Goal: Task Accomplishment & Management: Use online tool/utility

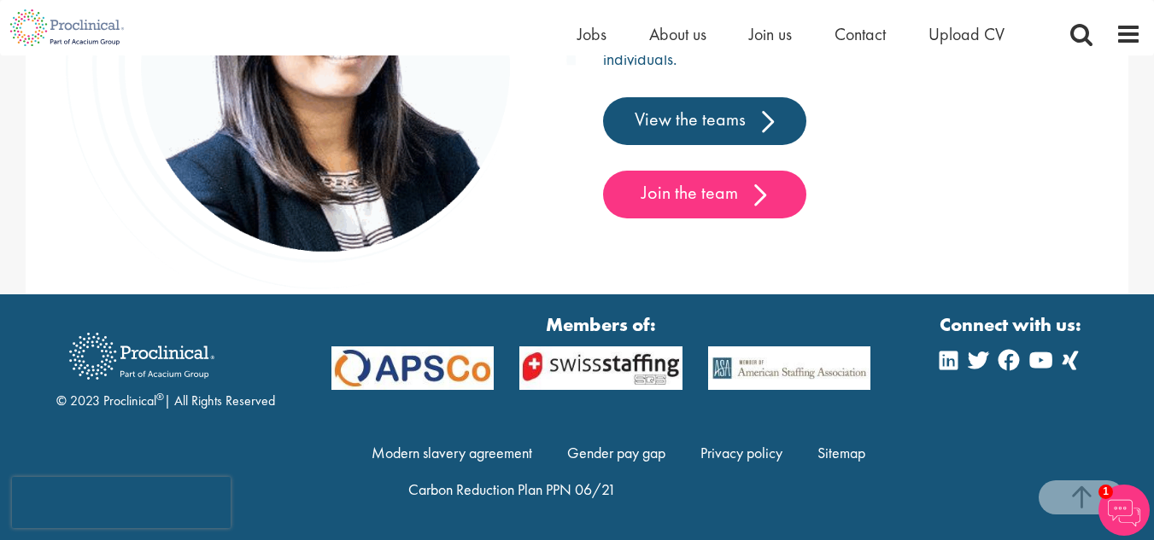
scroll to position [2738, 0]
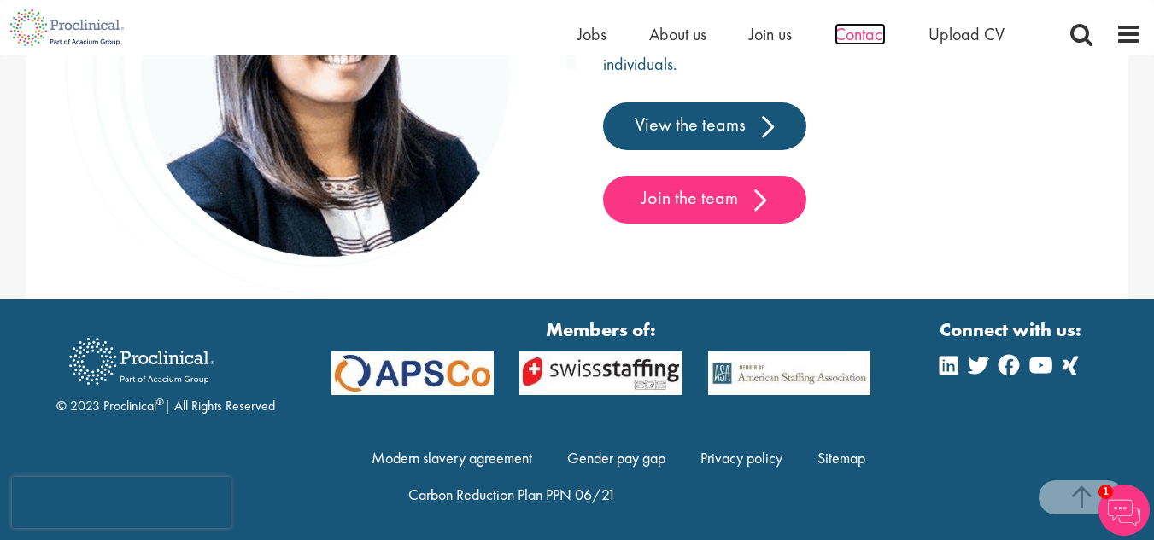
click at [873, 32] on span "Contact" at bounding box center [859, 34] width 51 height 22
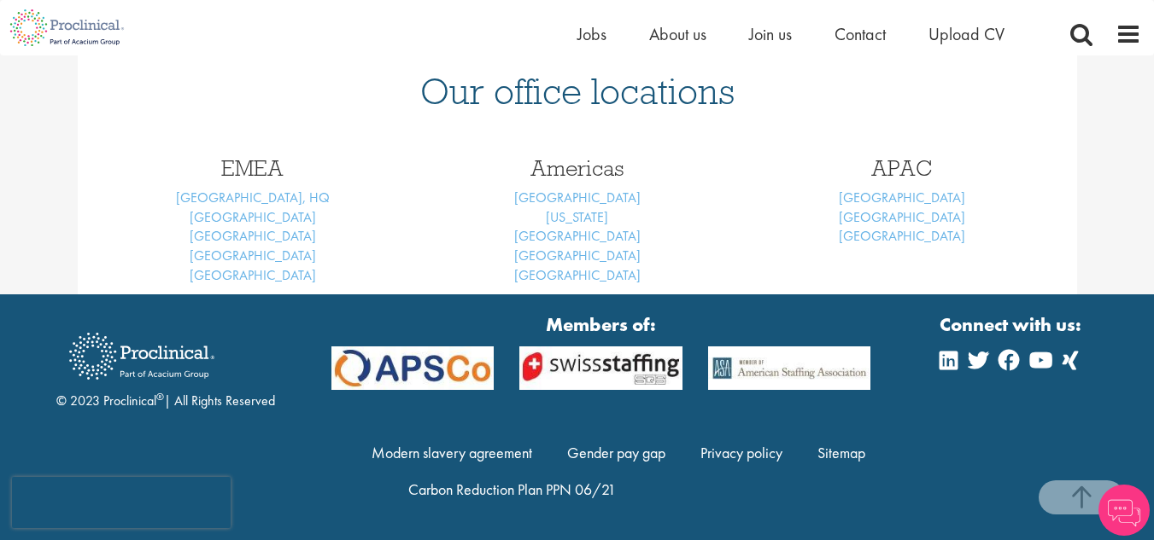
scroll to position [261, 0]
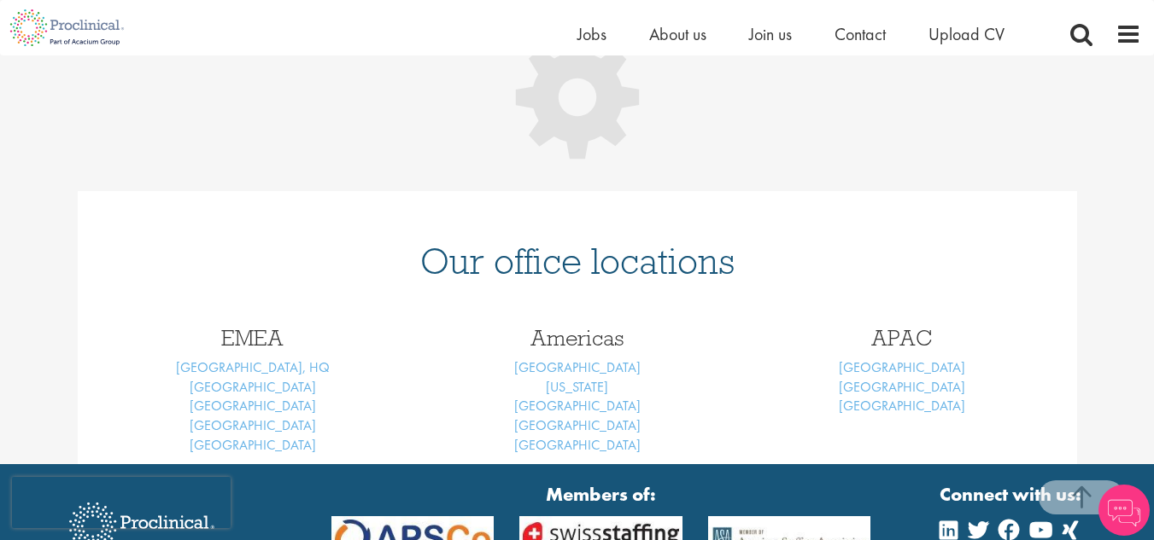
click at [1153, 369] on html "This website uses cookies. By continuing to use this site, you are giving your …" at bounding box center [577, 225] width 1154 height 972
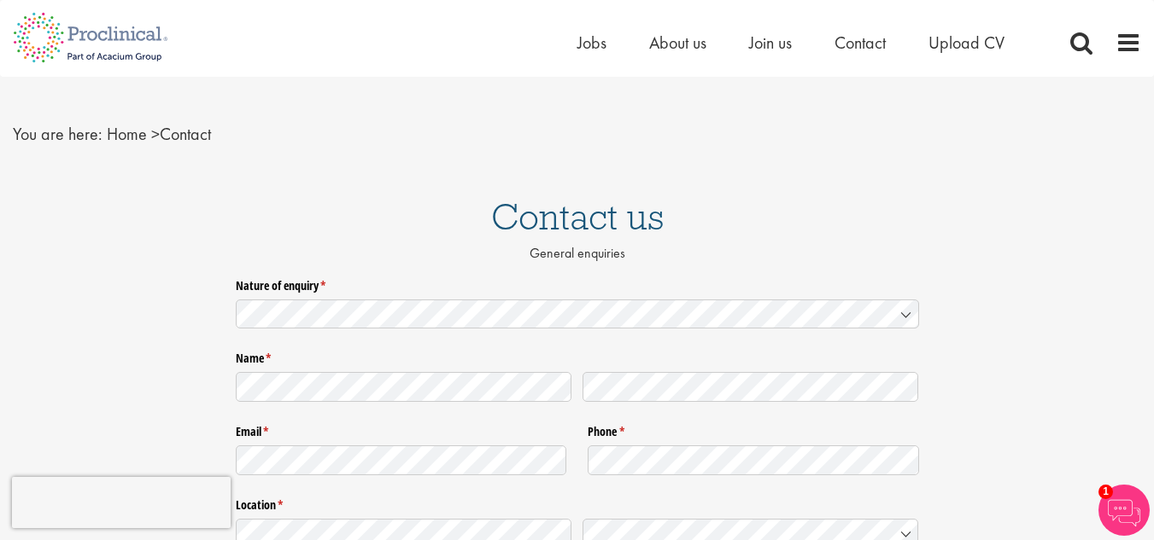
scroll to position [0, 0]
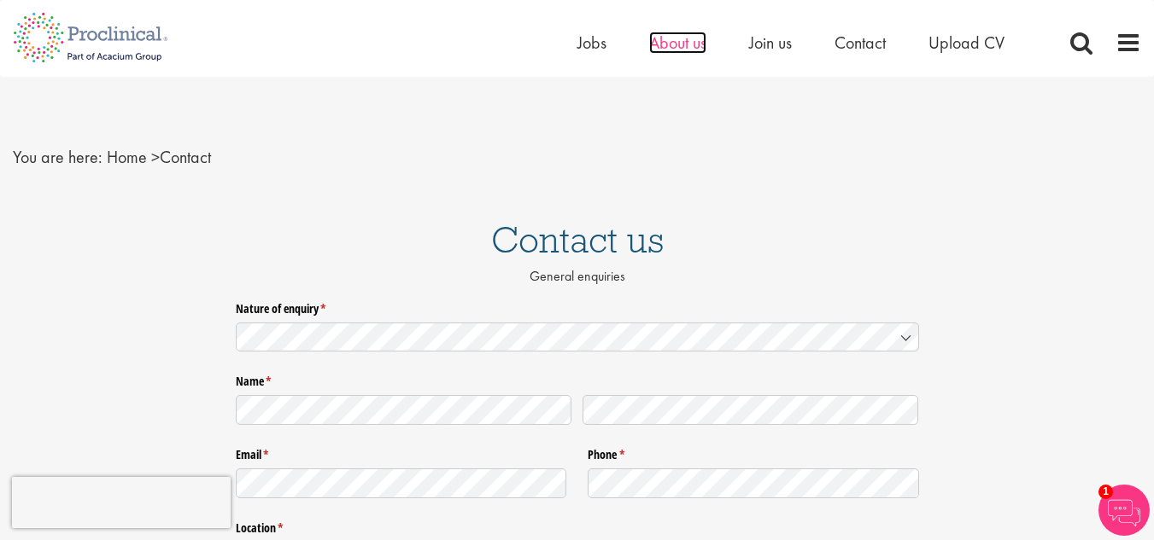
click at [672, 43] on span "About us" at bounding box center [677, 43] width 57 height 22
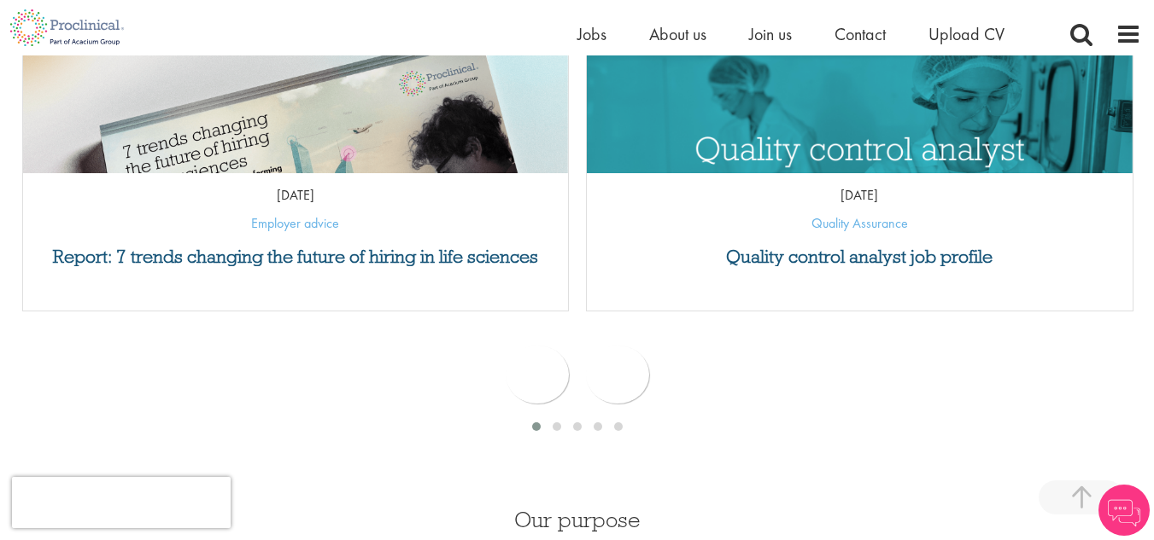
scroll to position [999, 0]
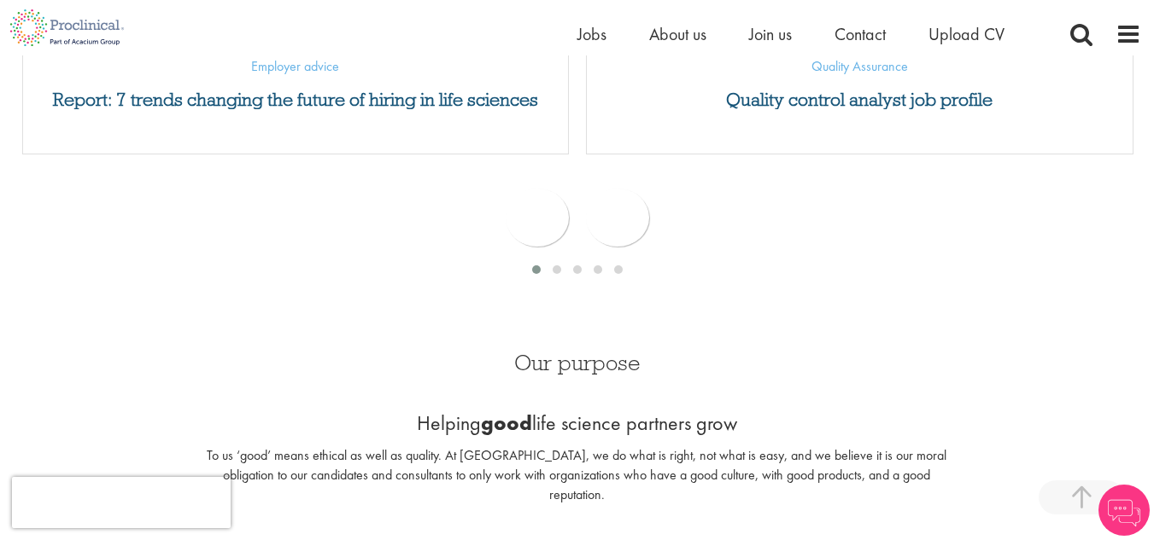
drag, startPoint x: 1159, startPoint y: 140, endPoint x: 1165, endPoint y: 184, distance: 44.8
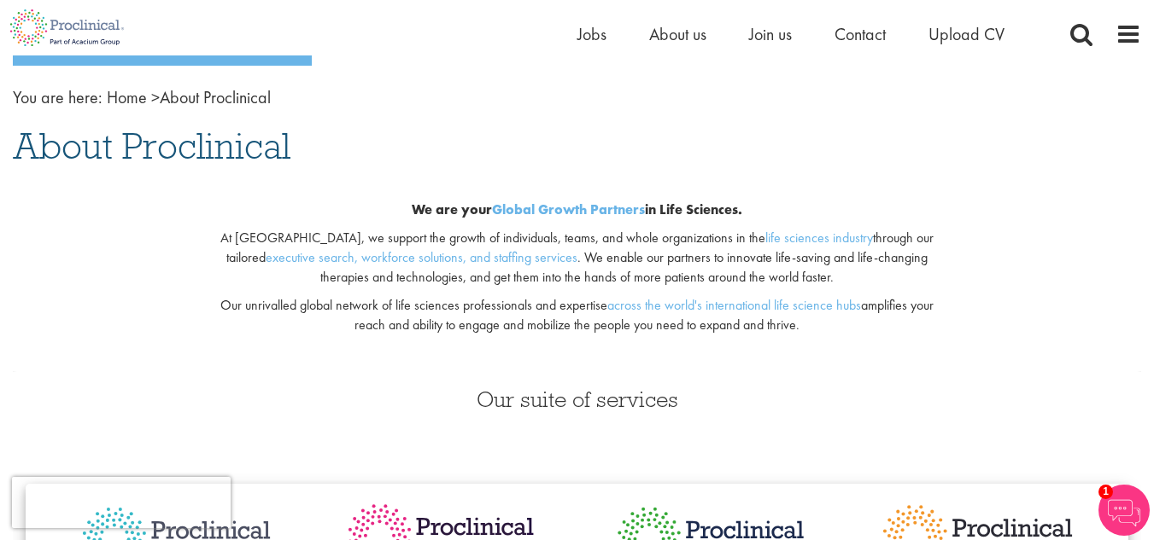
scroll to position [21, 0]
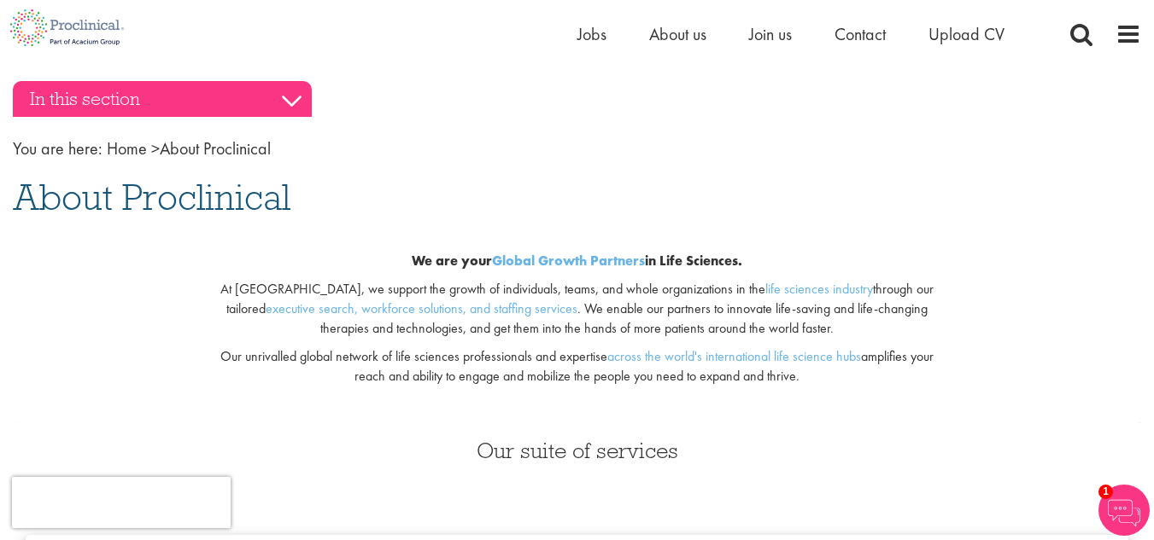
click at [284, 102] on h3 "In this section" at bounding box center [162, 99] width 299 height 36
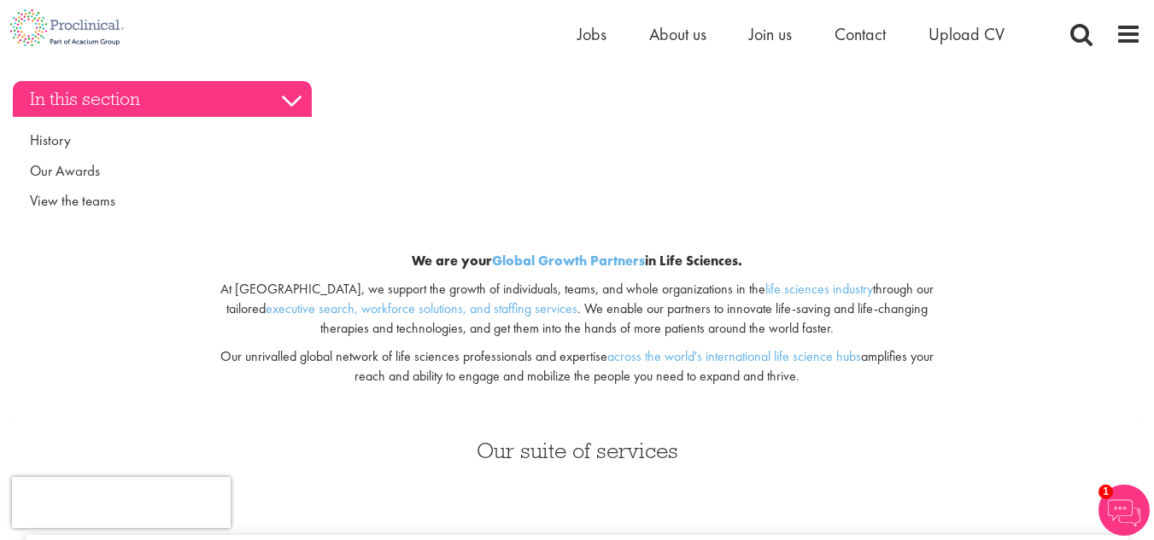
click at [284, 102] on h3 "In this section" at bounding box center [162, 99] width 299 height 36
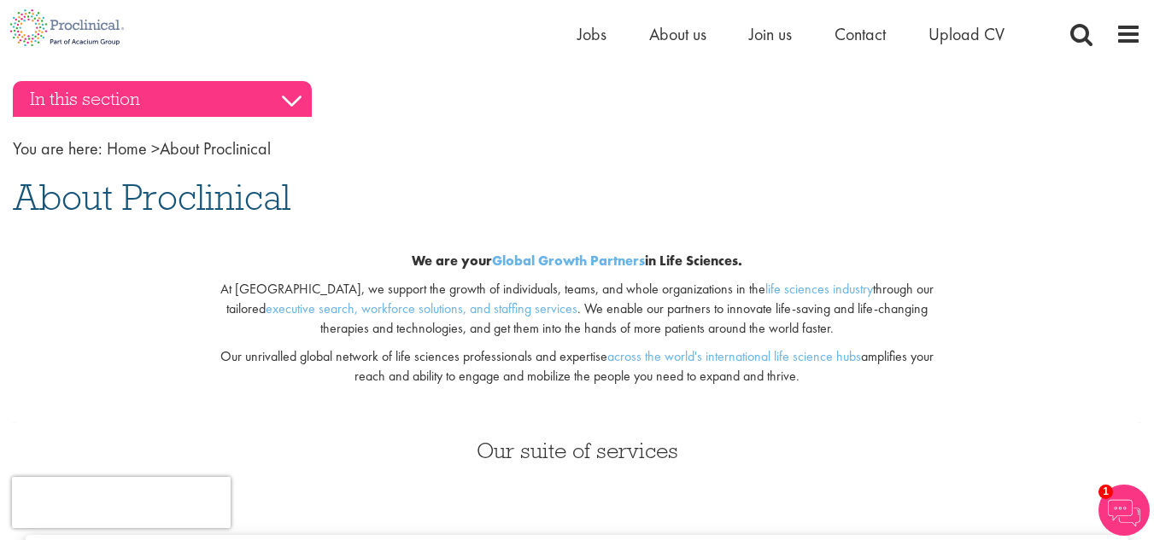
click at [284, 102] on h3 "In this section" at bounding box center [162, 99] width 299 height 36
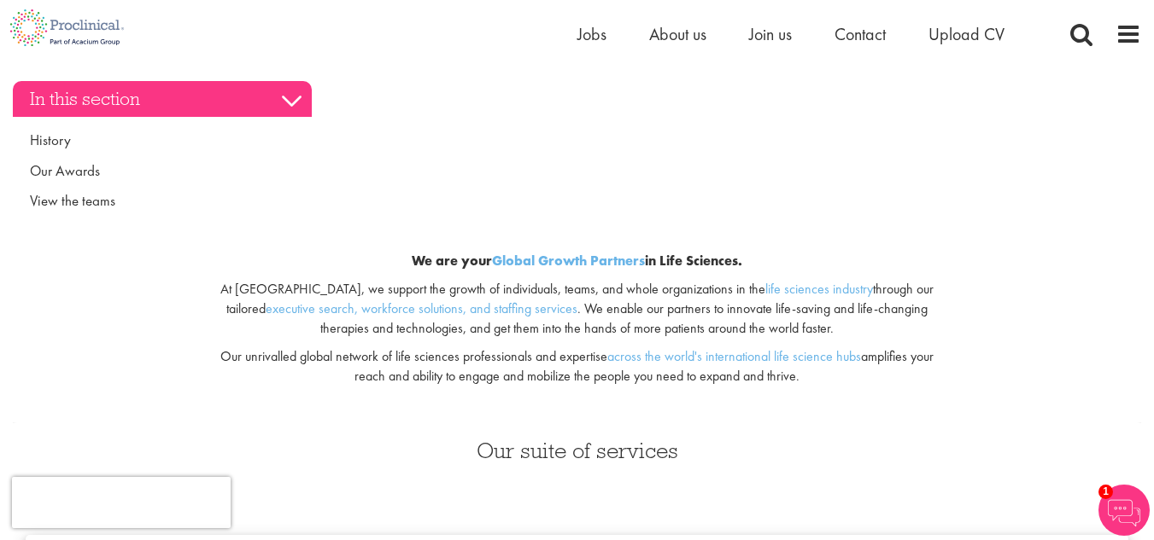
click at [284, 102] on h3 "In this section" at bounding box center [162, 99] width 299 height 36
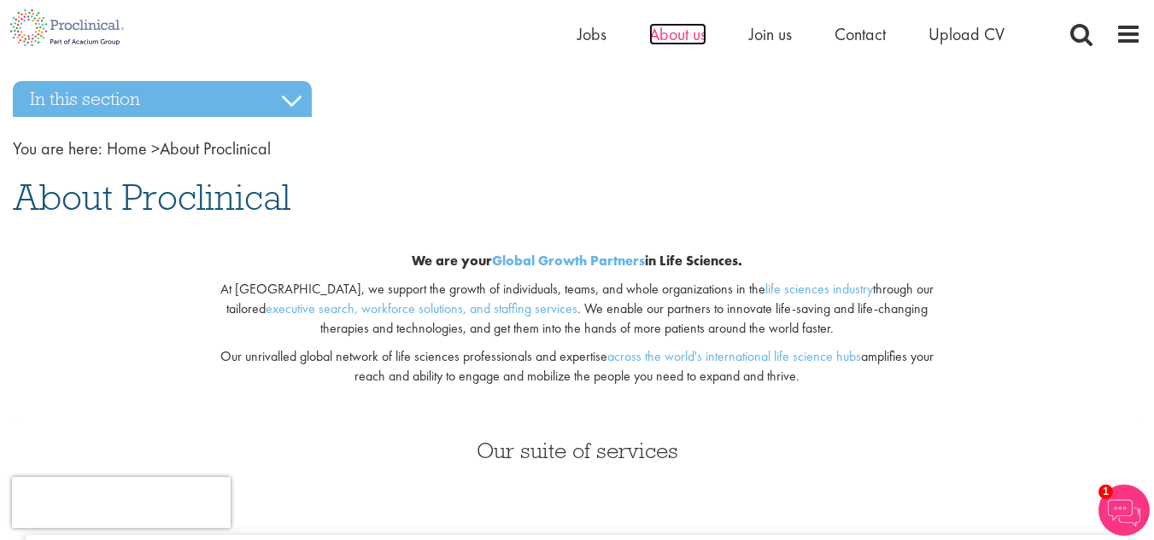
click at [694, 27] on span "About us" at bounding box center [677, 34] width 57 height 22
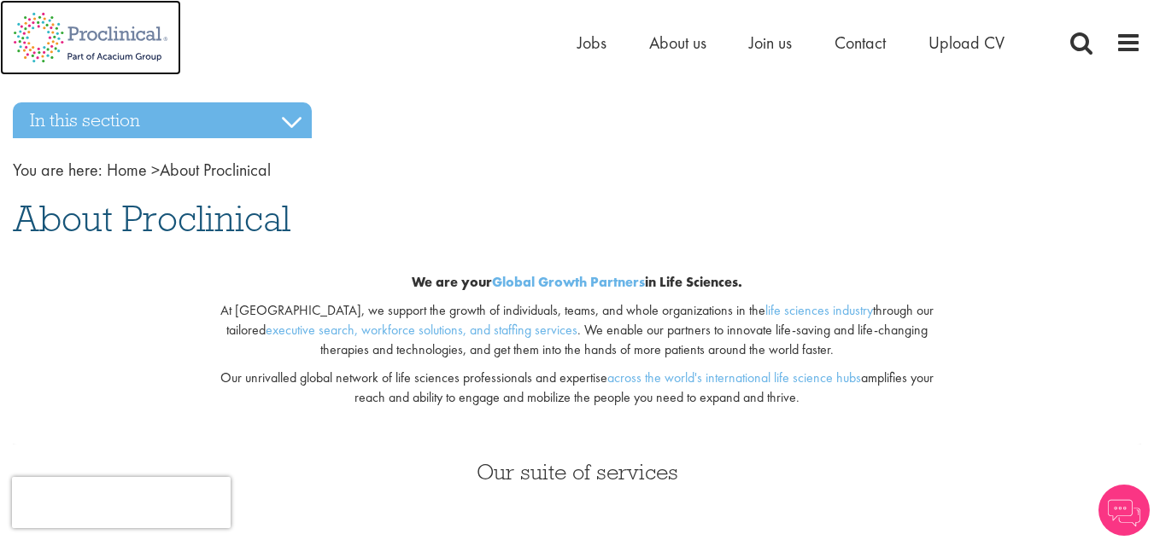
click at [70, 41] on img at bounding box center [90, 37] width 181 height 75
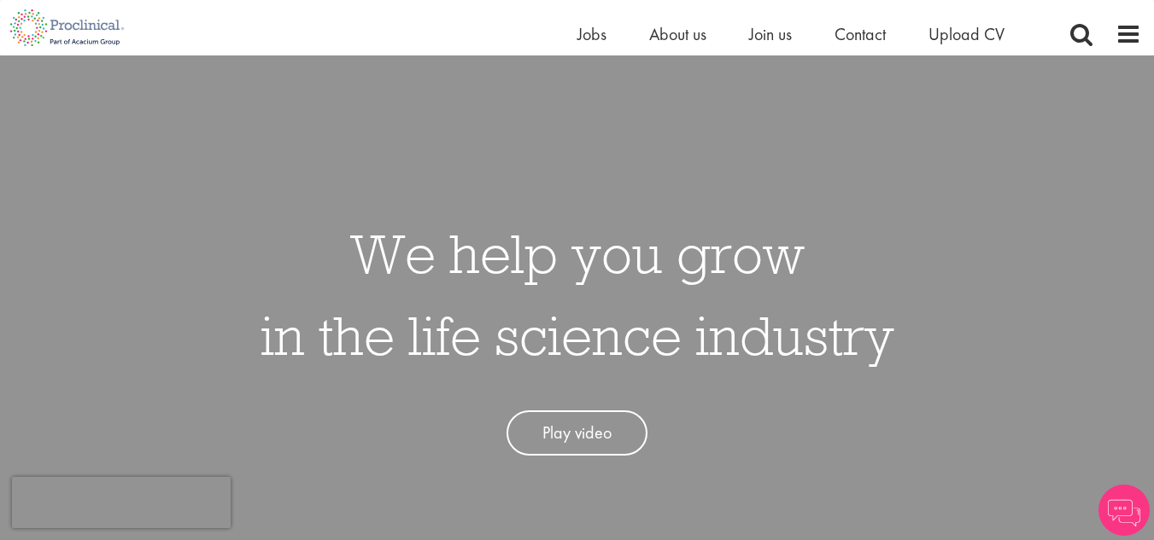
scroll to position [657, 0]
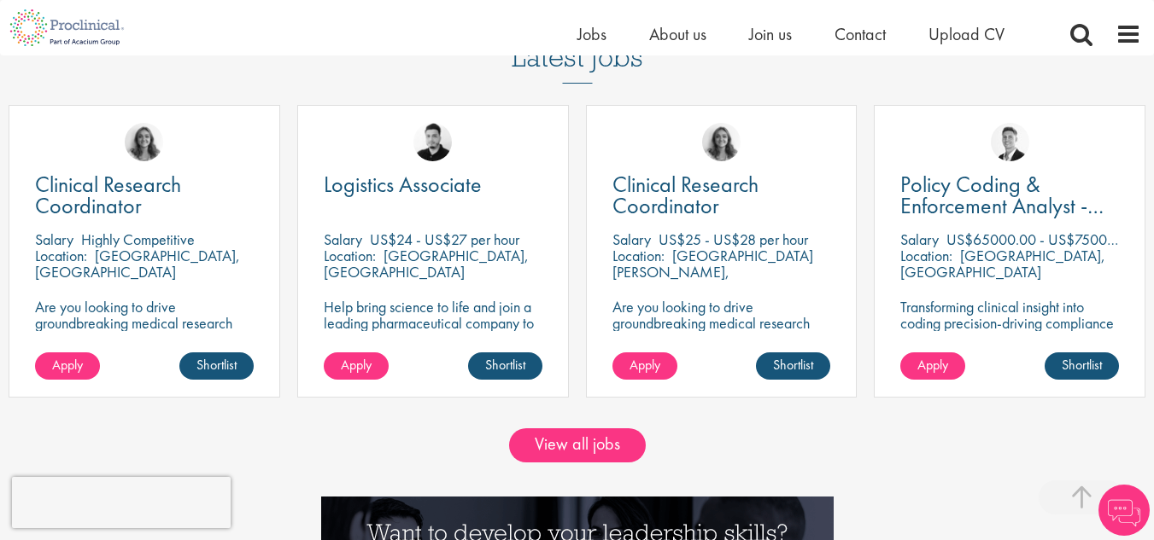
drag, startPoint x: 1165, startPoint y: 60, endPoint x: 1163, endPoint y: 207, distance: 147.7
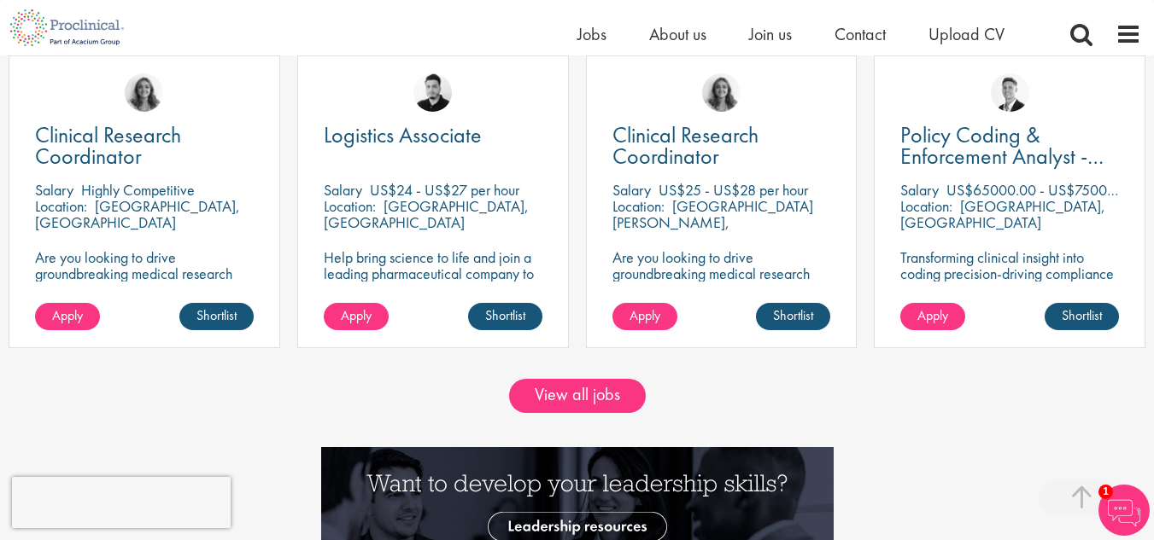
scroll to position [306, 0]
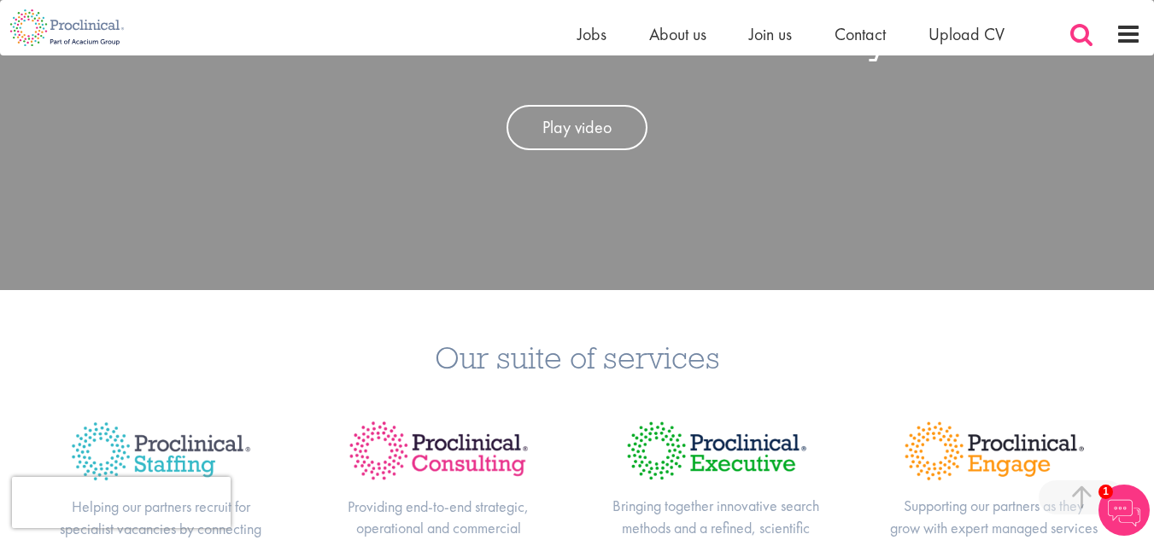
click at [1083, 38] on span at bounding box center [1081, 34] width 26 height 26
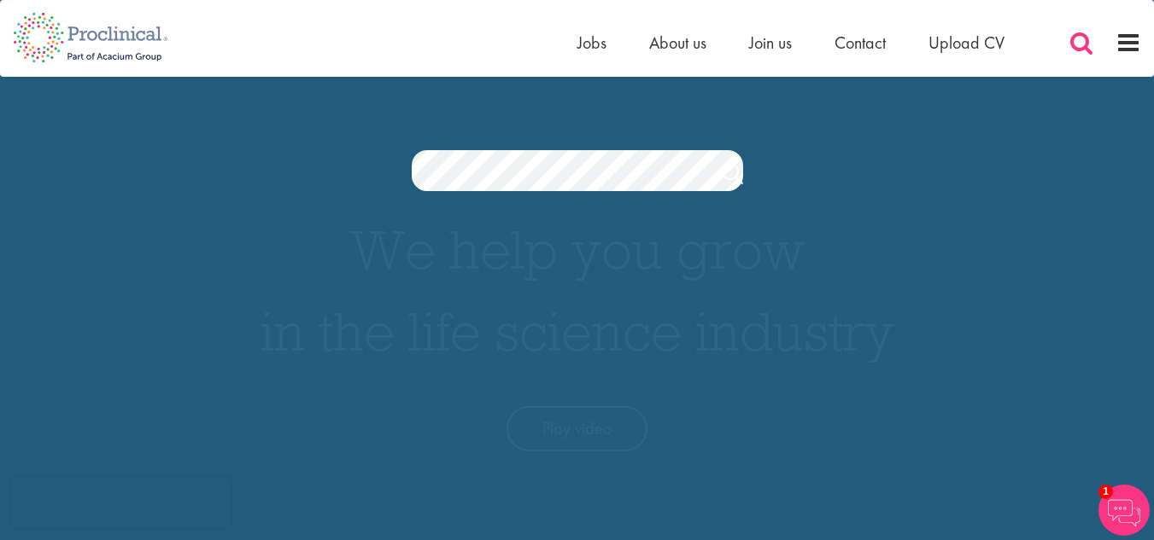
scroll to position [0, 0]
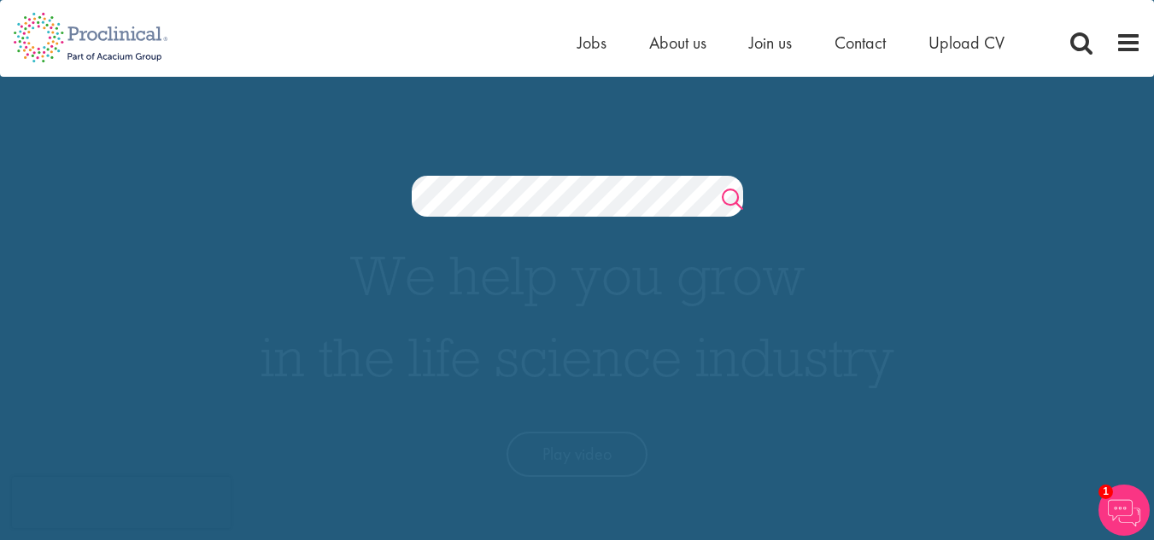
click at [725, 201] on link "Search" at bounding box center [731, 201] width 21 height 34
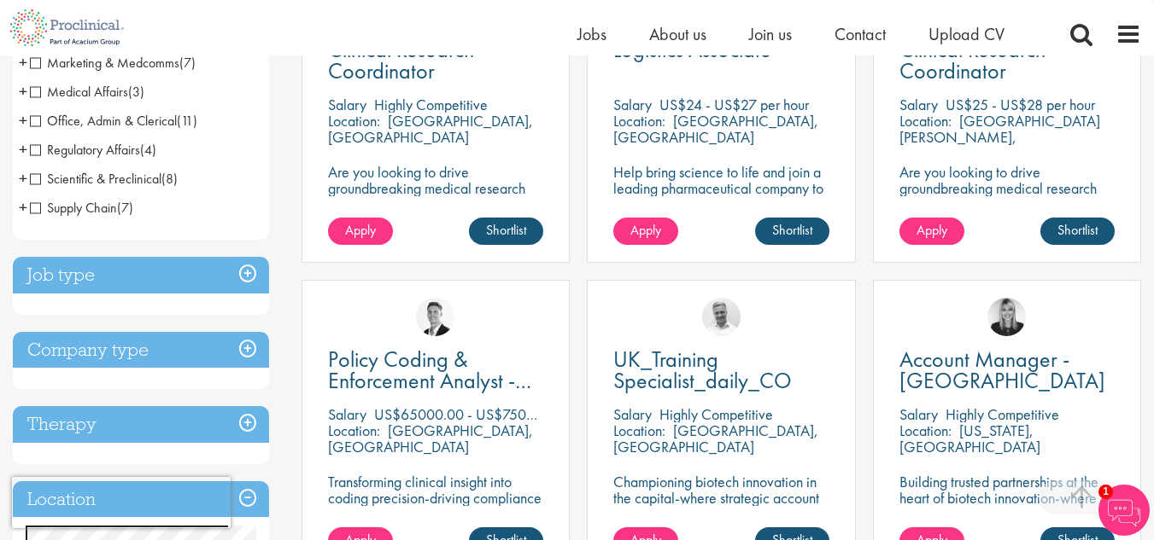
scroll to position [432, 0]
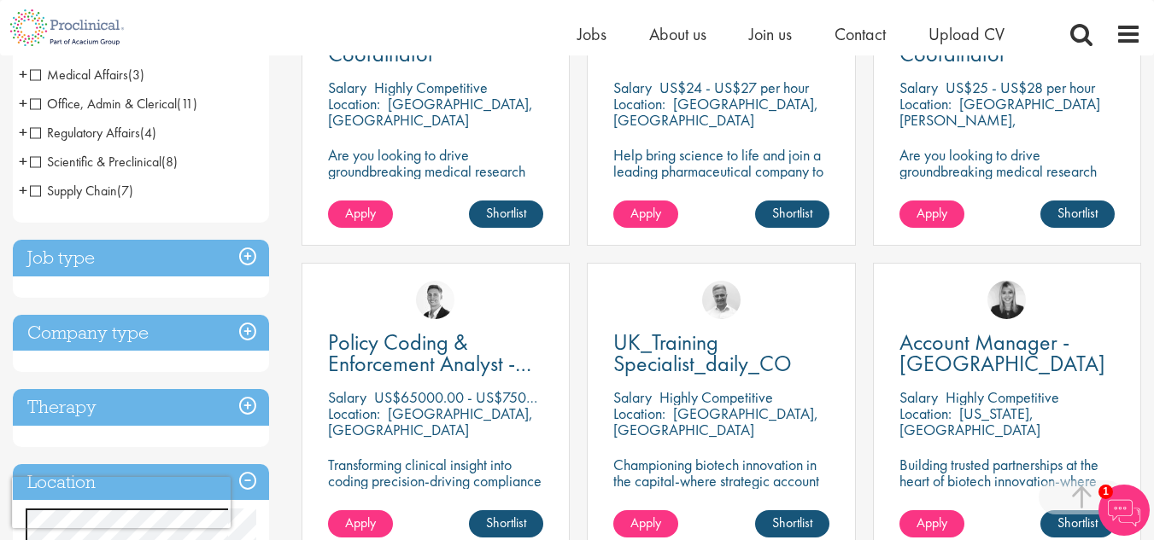
click at [115, 266] on h3 "Job type" at bounding box center [141, 258] width 256 height 37
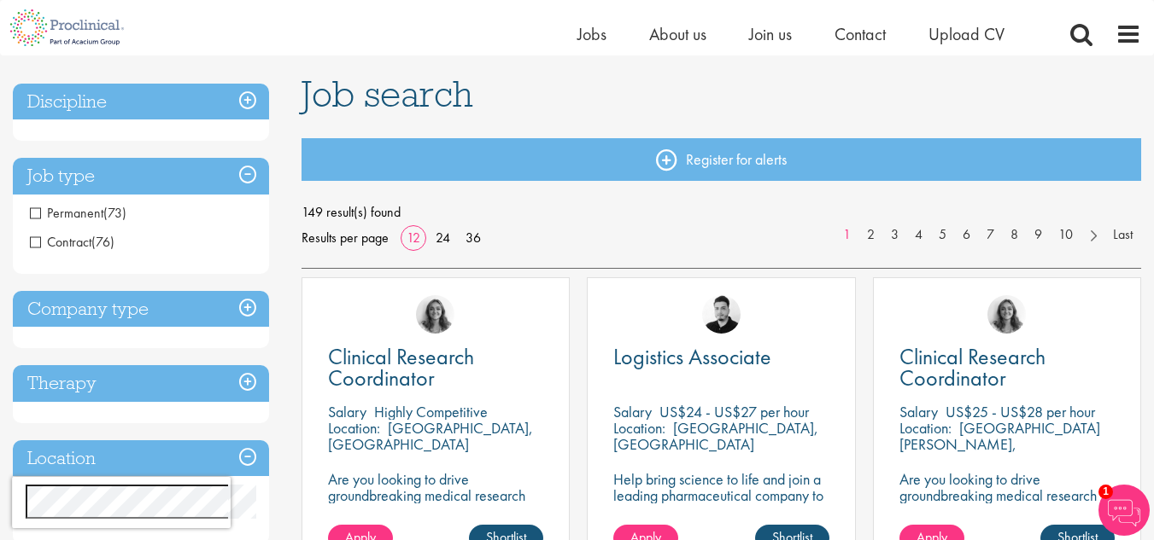
scroll to position [103, 0]
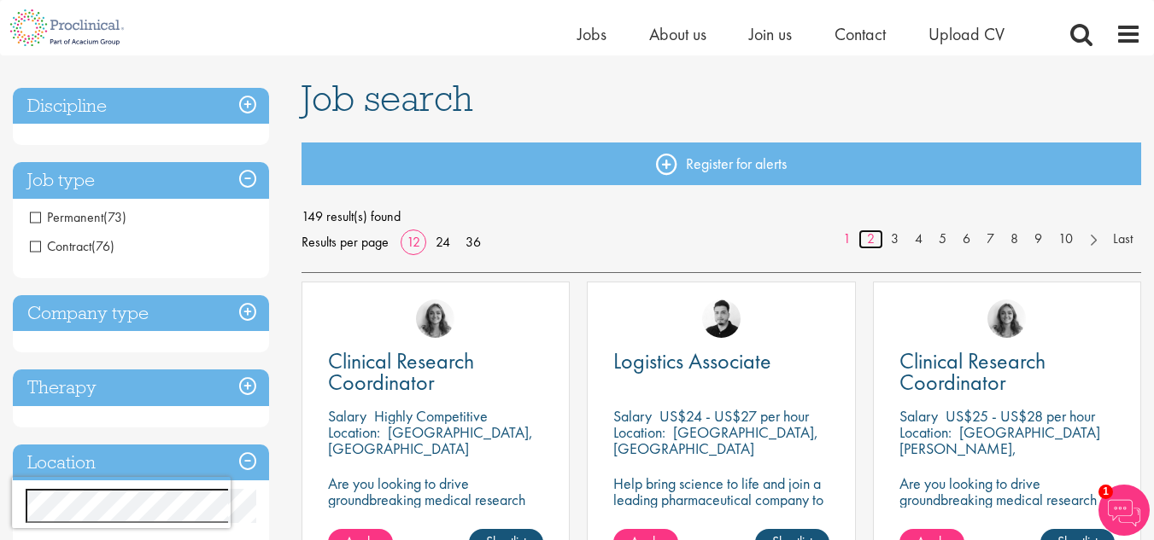
click at [874, 240] on link "2" at bounding box center [870, 240] width 25 height 20
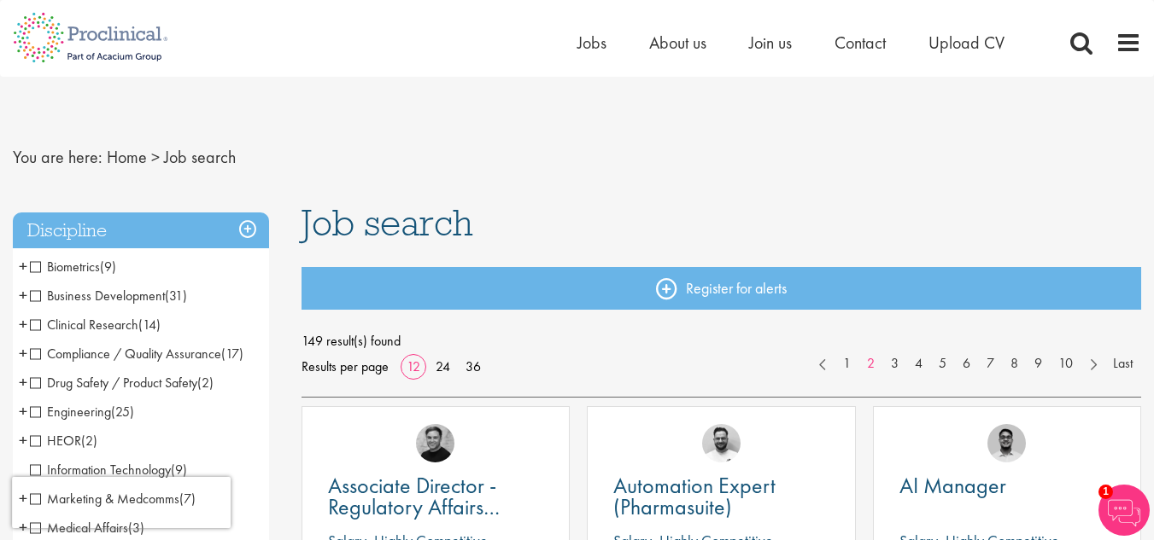
click at [1128, 518] on img at bounding box center [1123, 510] width 51 height 51
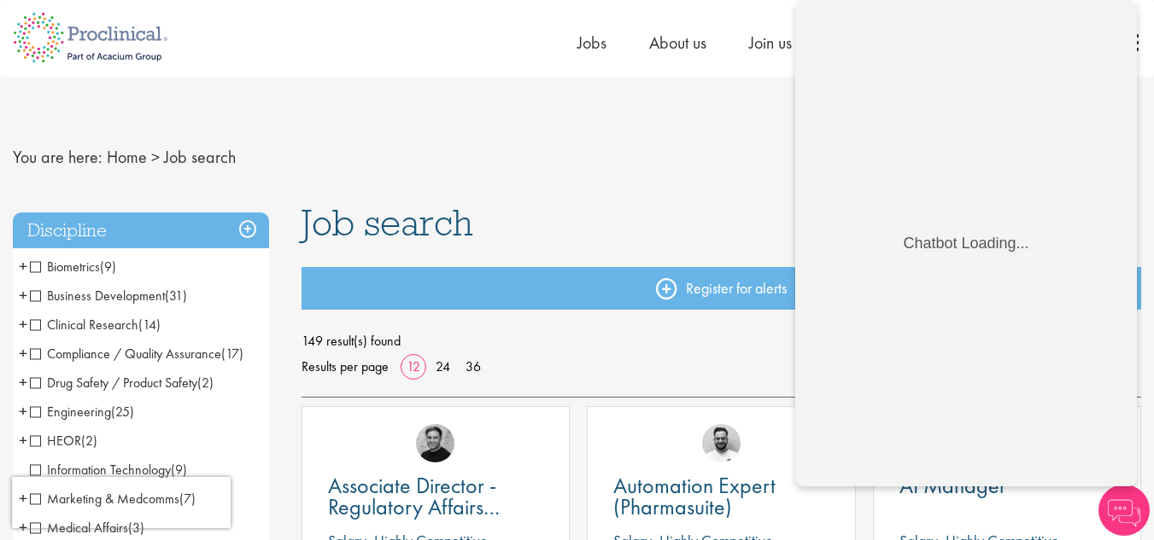
click at [770, 143] on nav "You are here: Home > Job search" at bounding box center [577, 158] width 1128 height 42
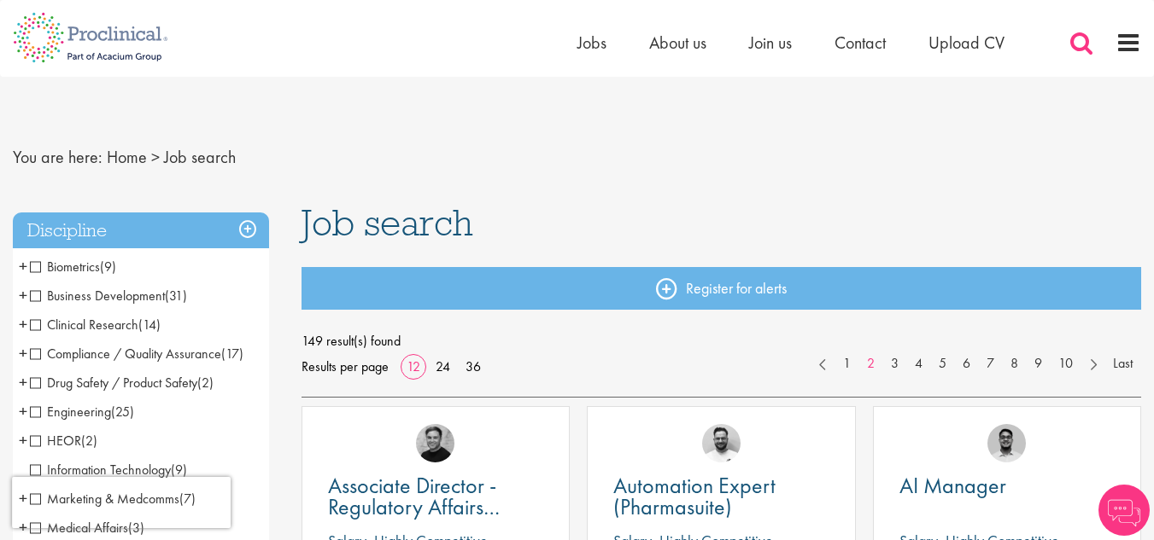
click at [1080, 42] on span at bounding box center [1081, 43] width 26 height 26
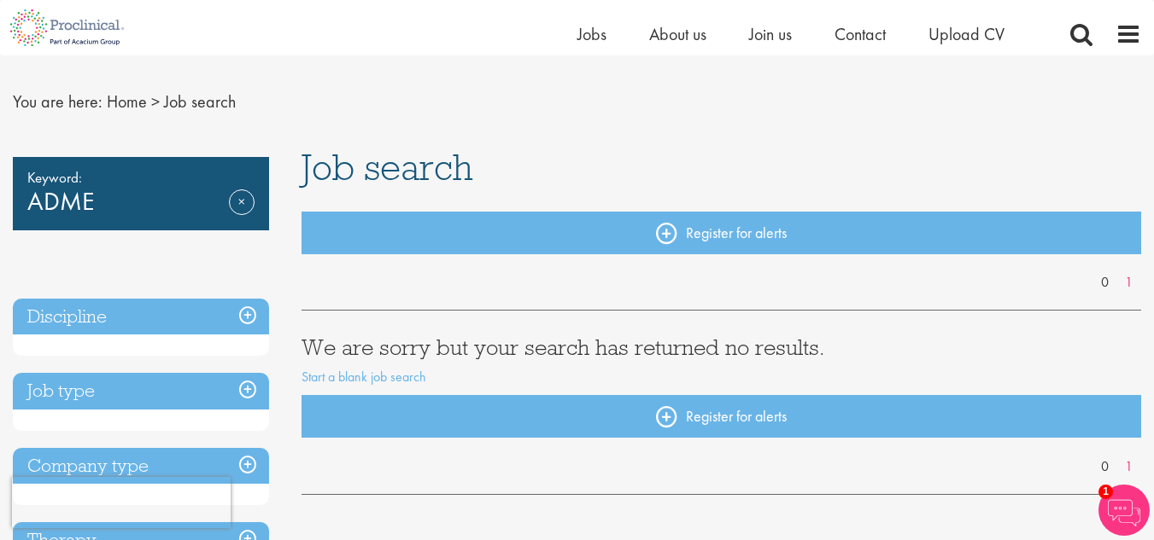
scroll to position [27, 0]
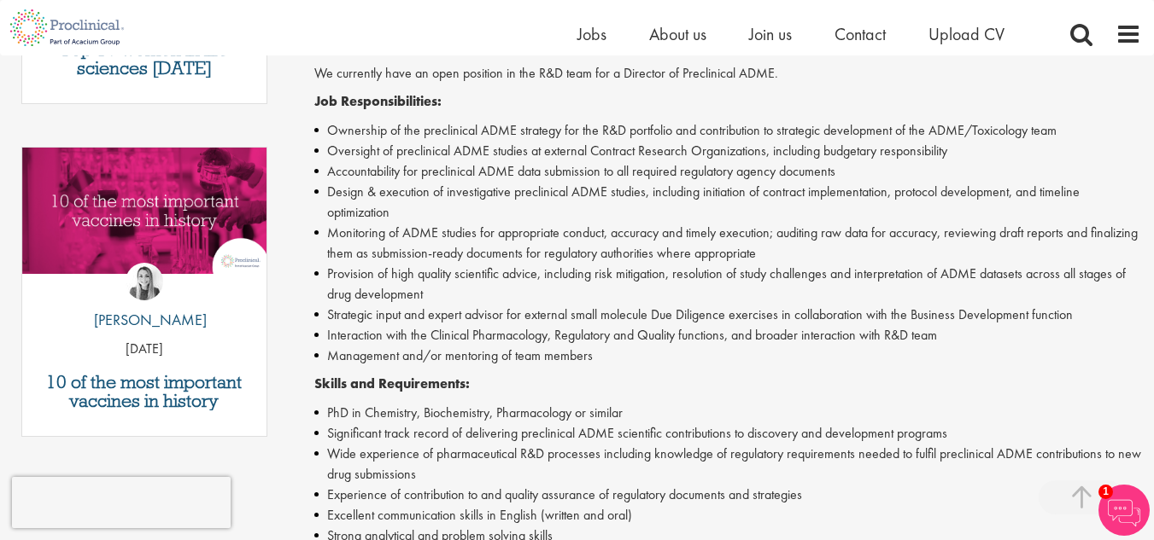
scroll to position [479, 0]
